Goal: Information Seeking & Learning: Learn about a topic

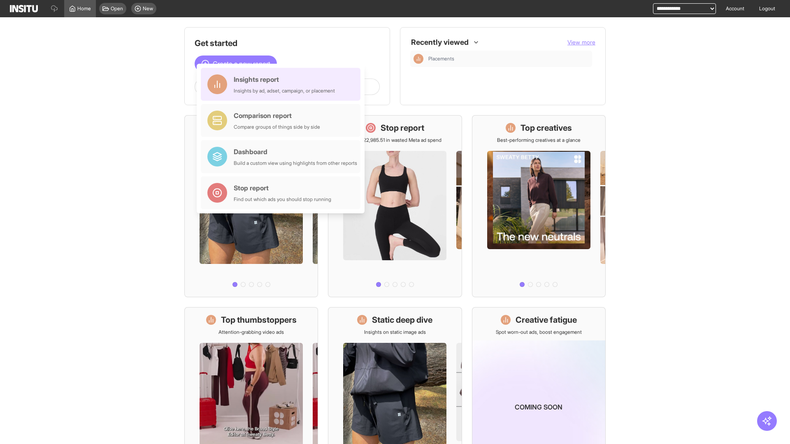
click at [283, 84] on div "Insights report Insights by ad, adset, campaign, or placement" at bounding box center [284, 84] width 101 height 20
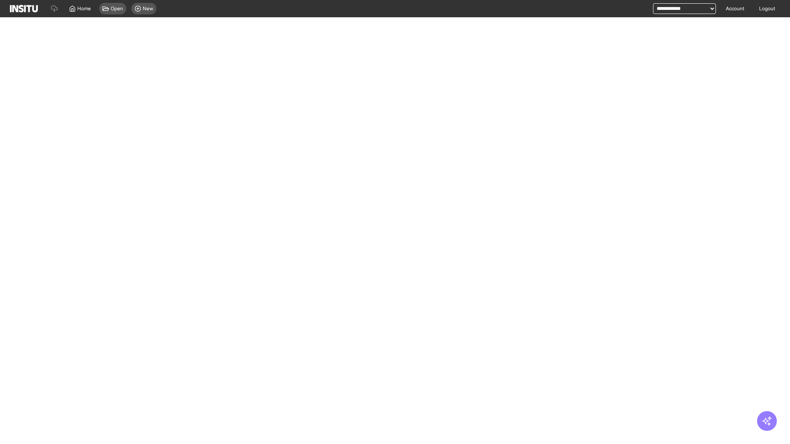
select select "**"
